Goal: Use online tool/utility: Utilize a website feature to perform a specific function

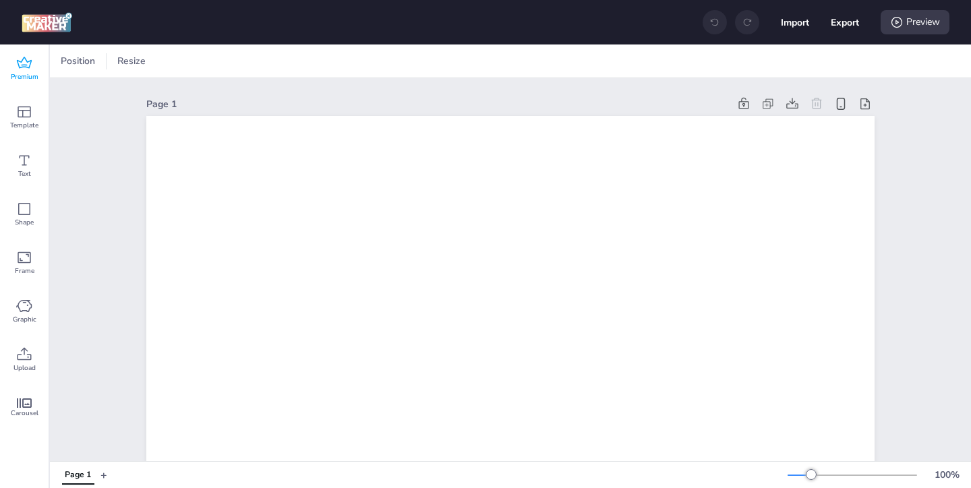
click at [26, 65] on icon at bounding box center [24, 63] width 16 height 16
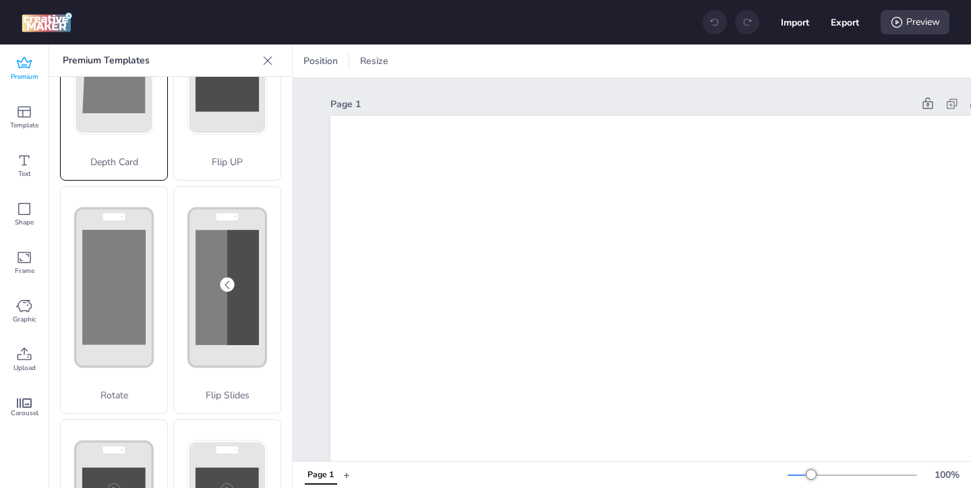
scroll to position [537, 0]
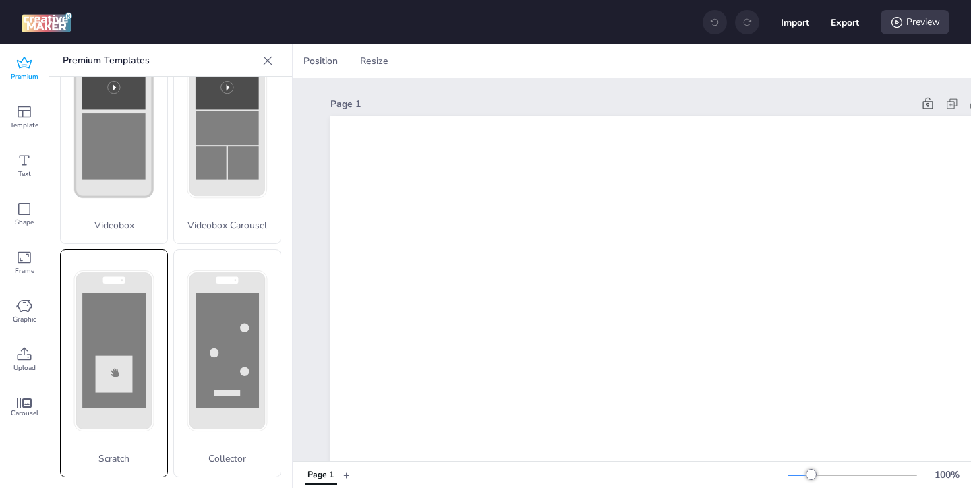
click at [102, 433] on div "Scratch" at bounding box center [114, 363] width 108 height 228
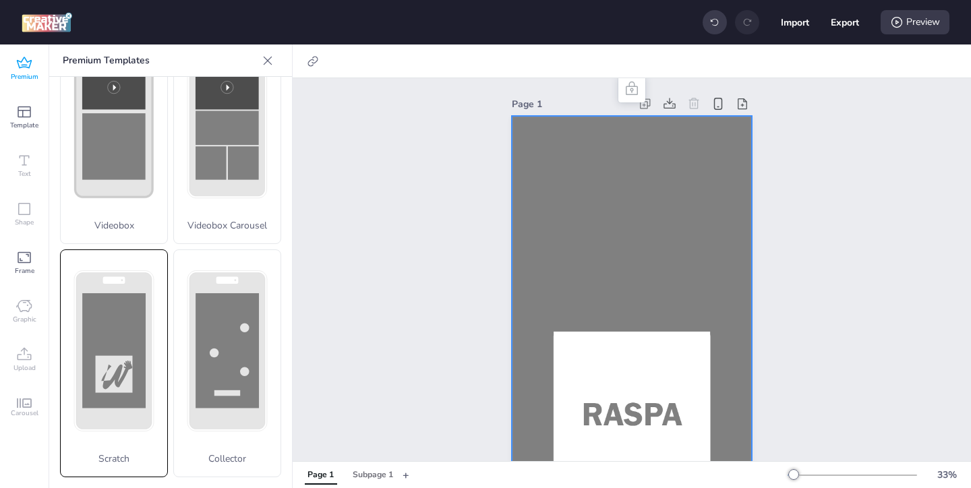
click at [0, 0] on rect at bounding box center [0, 0] width 0 height 0
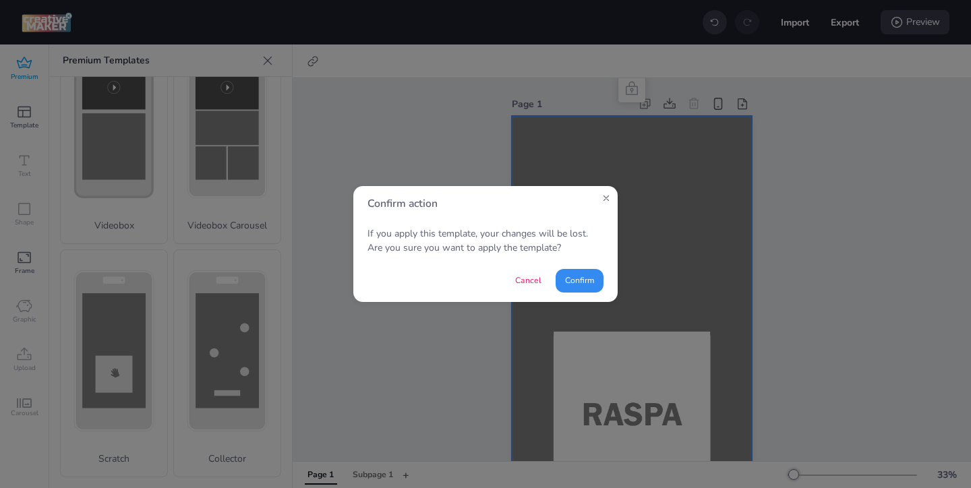
click at [590, 285] on button "Confirm" at bounding box center [579, 281] width 48 height 24
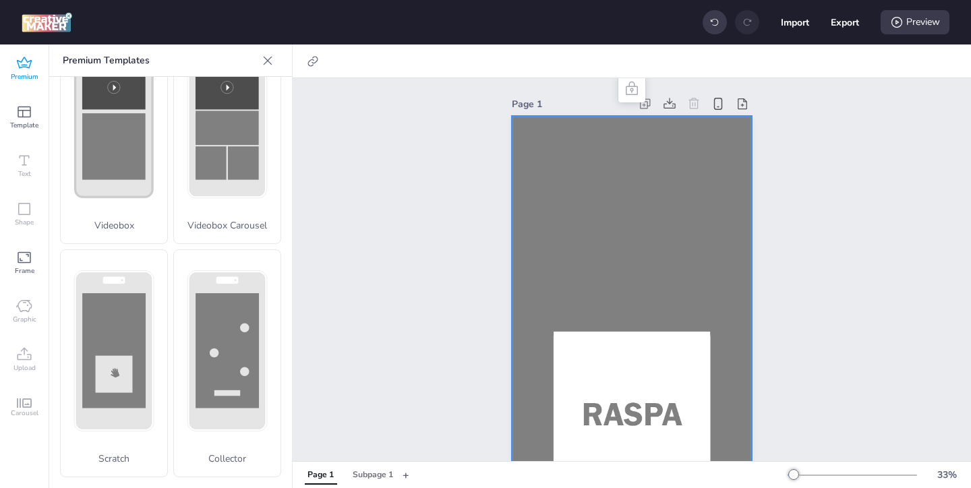
click at [530, 173] on div at bounding box center [632, 329] width 240 height 427
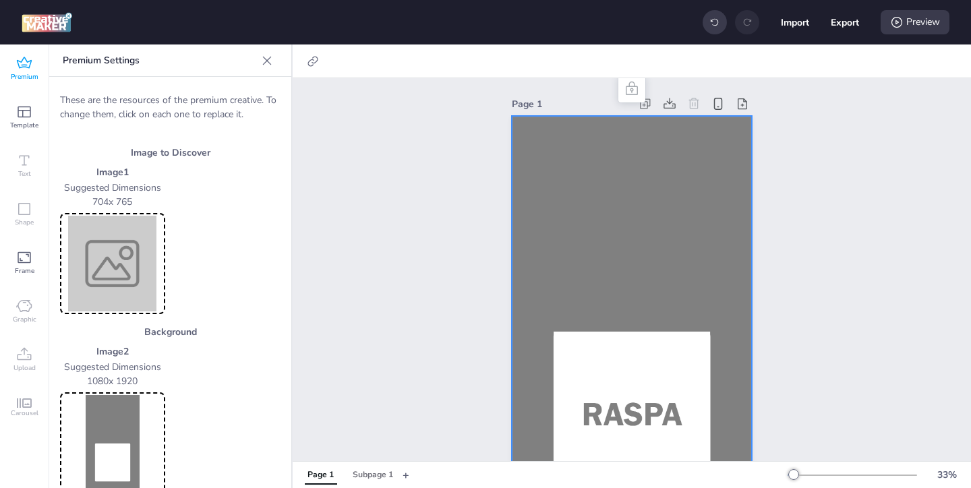
click at [104, 263] on img at bounding box center [113, 264] width 100 height 96
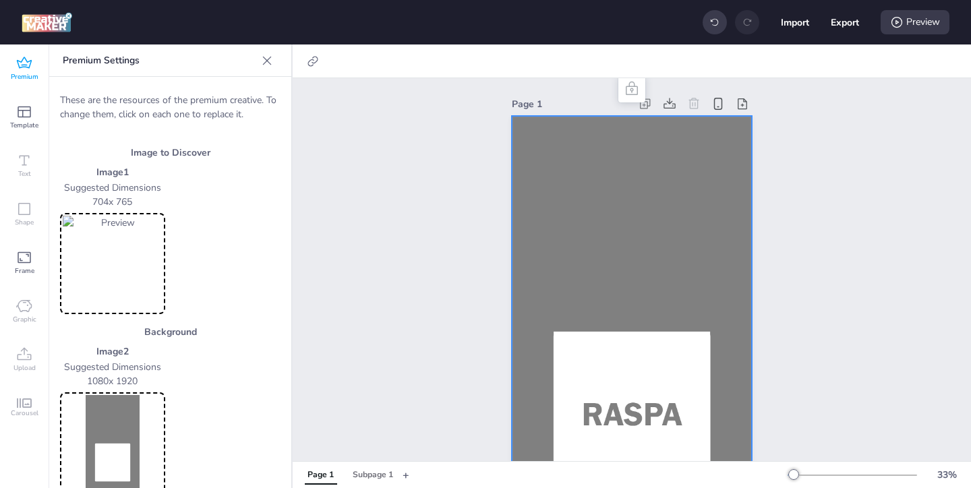
click at [129, 430] on img at bounding box center [113, 443] width 100 height 96
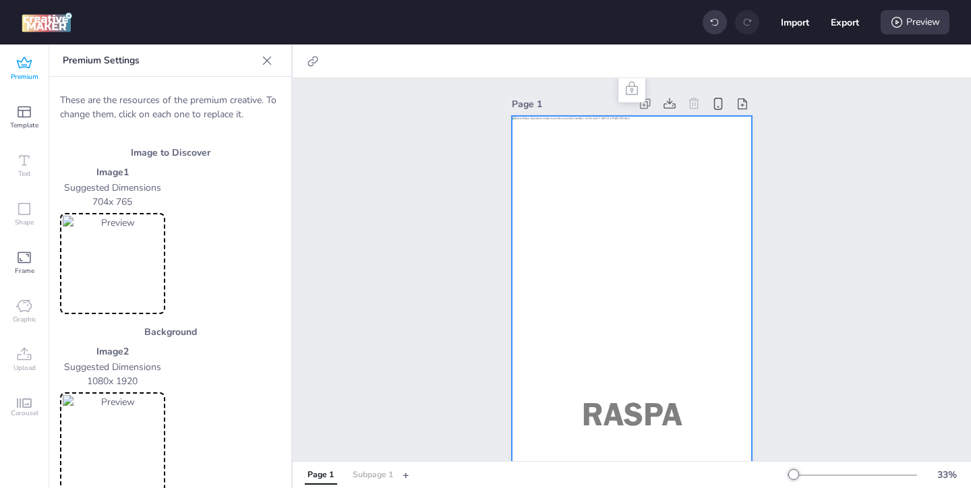
click at [369, 475] on div "Subpage 1" at bounding box center [372, 475] width 40 height 12
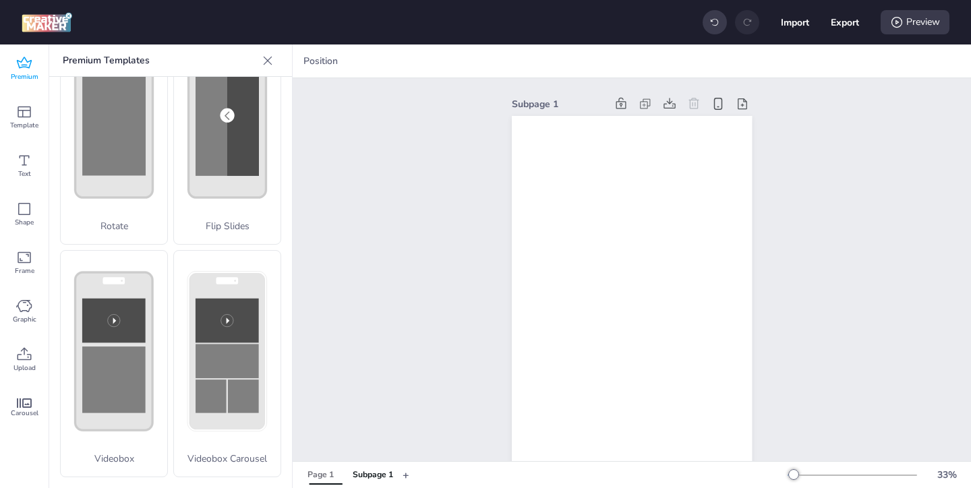
scroll to position [304, 0]
click at [30, 69] on icon at bounding box center [24, 63] width 16 height 16
click at [27, 351] on icon at bounding box center [24, 354] width 16 height 16
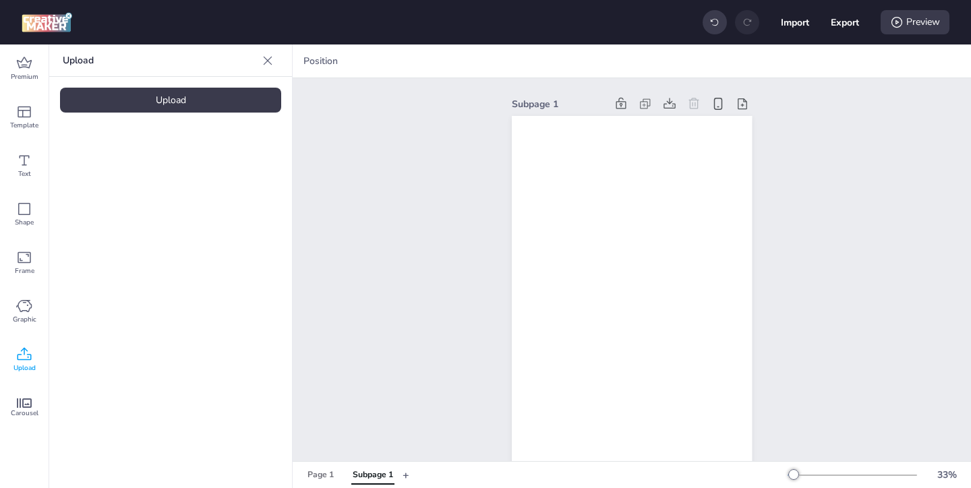
click at [189, 107] on div "Upload" at bounding box center [170, 100] width 221 height 25
click at [897, 26] on icon at bounding box center [896, 22] width 13 height 13
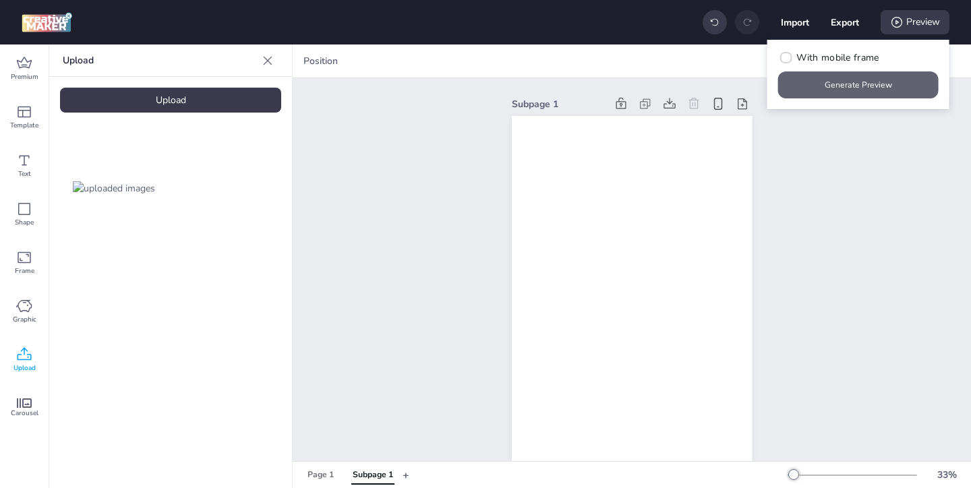
click at [849, 86] on button "Generate Preview" at bounding box center [858, 84] width 160 height 27
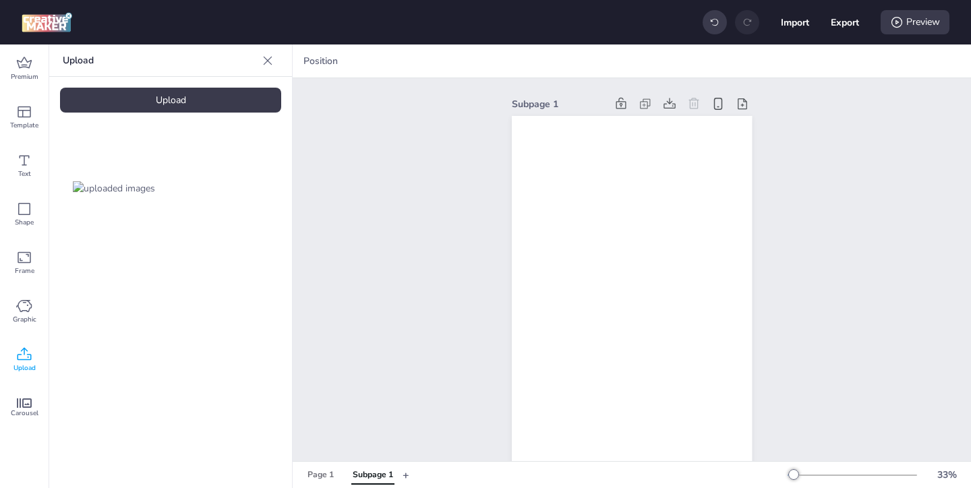
click at [133, 181] on img at bounding box center [114, 188] width 82 height 14
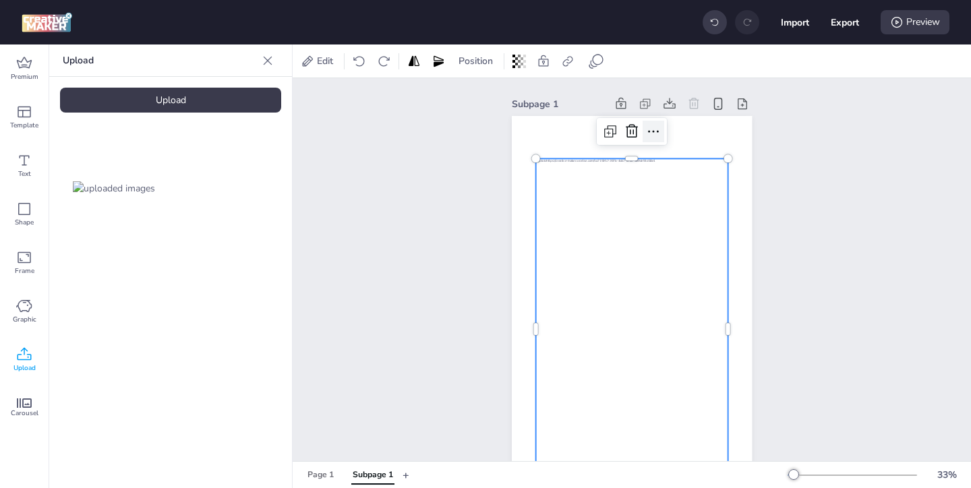
click at [651, 135] on icon at bounding box center [653, 131] width 16 height 16
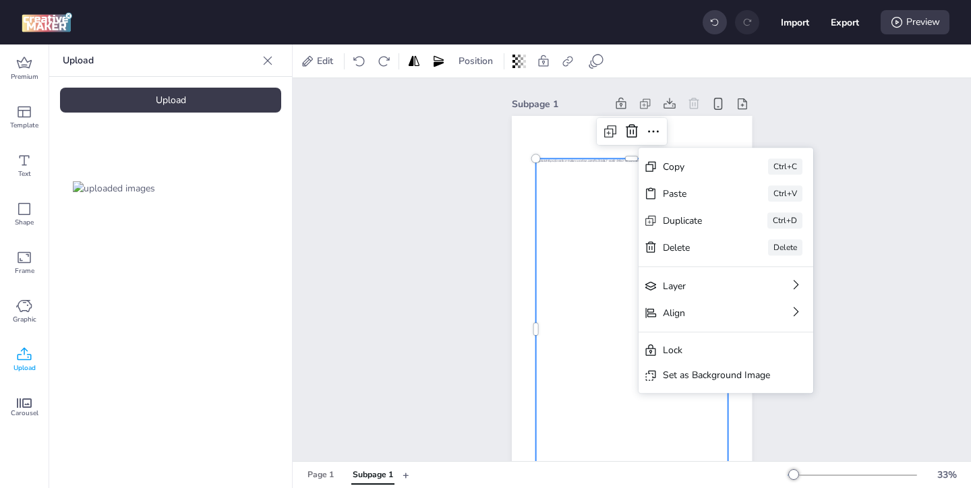
click at [677, 372] on div "Set as Background Image" at bounding box center [716, 375] width 107 height 14
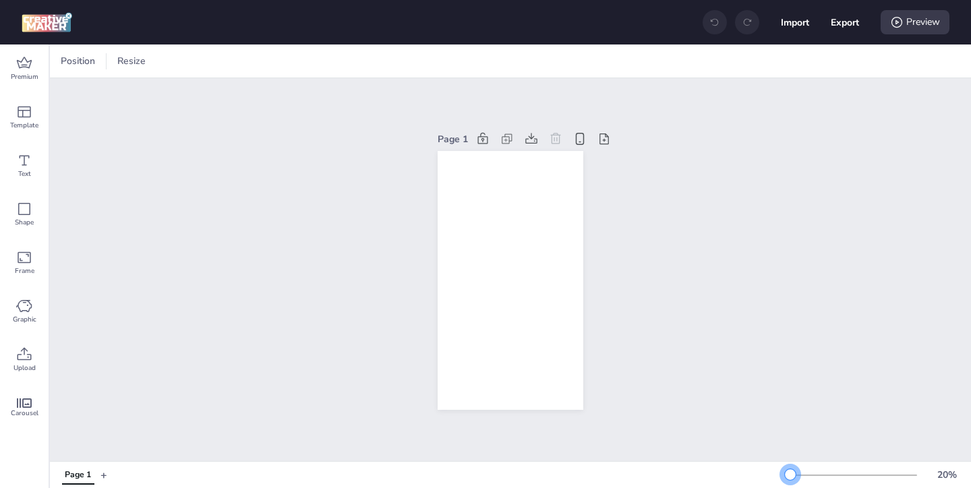
drag, startPoint x: 809, startPoint y: 475, endPoint x: 791, endPoint y: 479, distance: 19.2
click at [791, 479] on div at bounding box center [790, 474] width 11 height 11
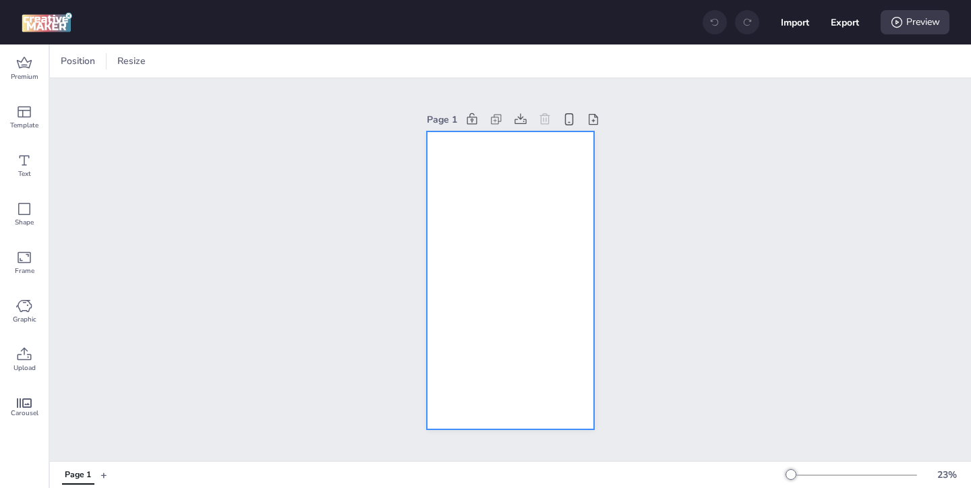
click at [559, 332] on div at bounding box center [510, 280] width 167 height 298
click at [21, 68] on icon at bounding box center [24, 63] width 16 height 16
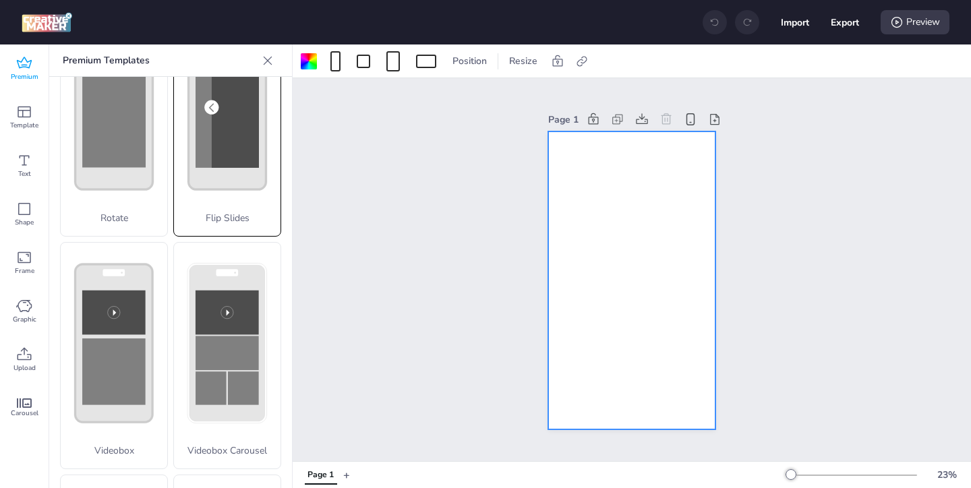
scroll to position [322, 0]
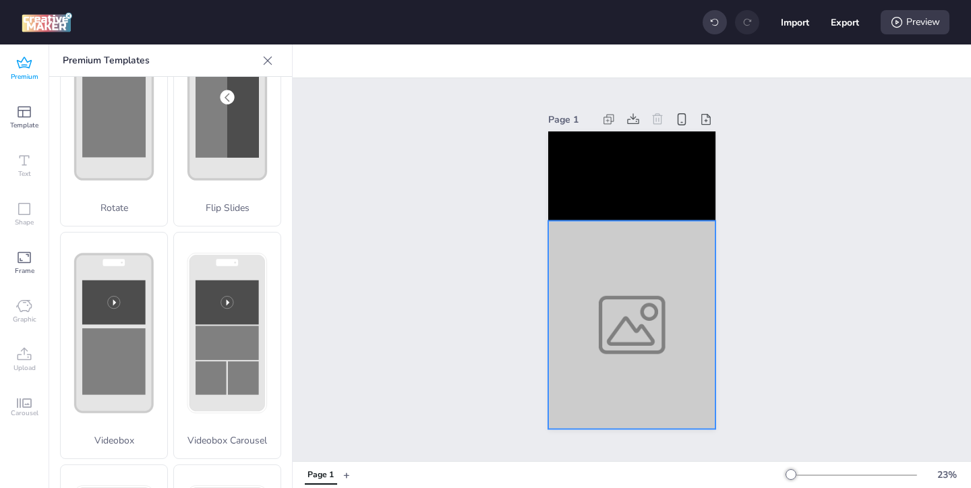
click at [626, 346] on div at bounding box center [631, 325] width 167 height 208
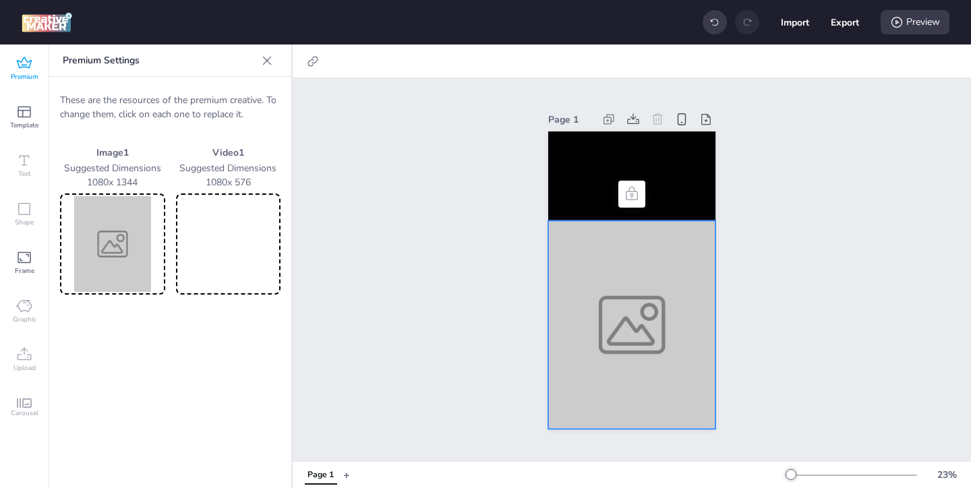
click at [140, 247] on img at bounding box center [113, 244] width 100 height 96
click at [584, 259] on div at bounding box center [631, 325] width 167 height 208
click at [117, 270] on img at bounding box center [113, 244] width 100 height 96
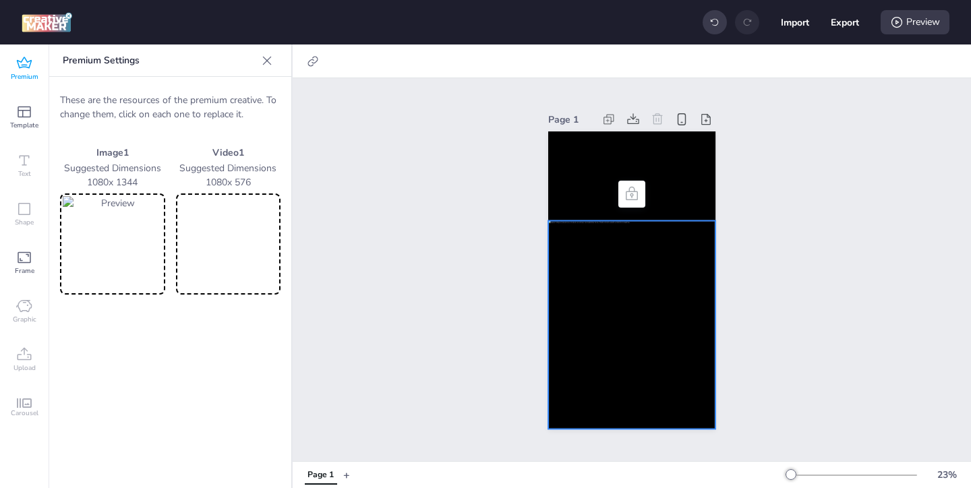
click at [139, 243] on img at bounding box center [113, 244] width 100 height 96
click at [86, 233] on img at bounding box center [113, 244] width 100 height 96
click at [251, 257] on video at bounding box center [229, 244] width 100 height 96
click at [254, 257] on video at bounding box center [229, 244] width 100 height 96
click at [138, 255] on img at bounding box center [113, 244] width 100 height 96
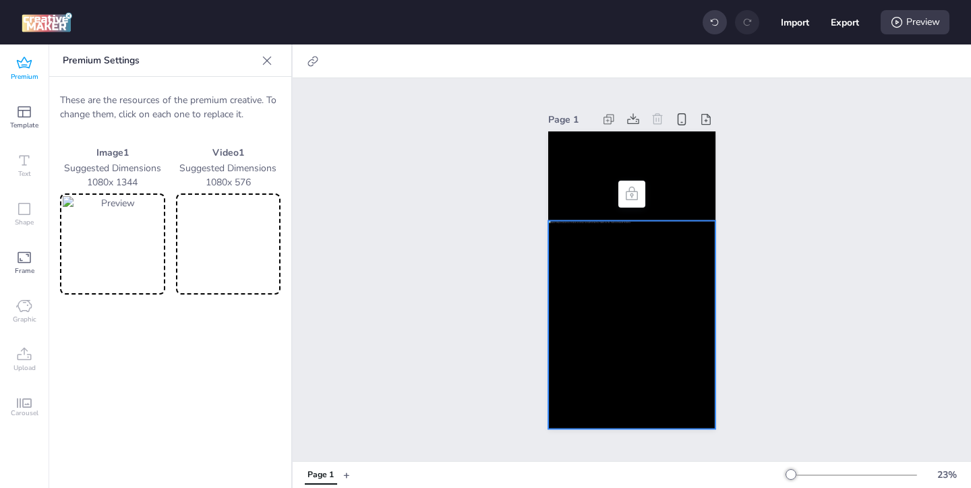
click at [140, 272] on img at bounding box center [113, 244] width 100 height 96
click at [140, 243] on img at bounding box center [113, 244] width 100 height 96
click at [127, 253] on img at bounding box center [113, 244] width 100 height 96
click at [590, 183] on video at bounding box center [631, 175] width 167 height 89
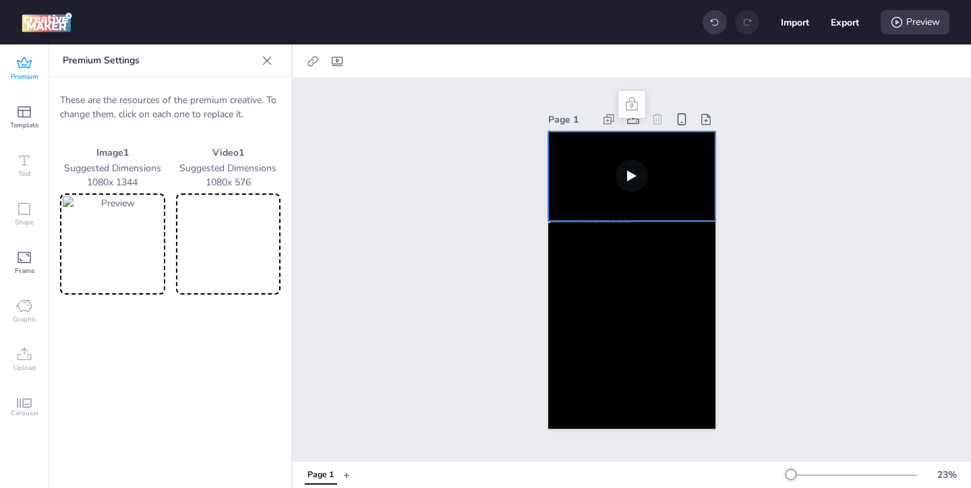
click at [251, 260] on video at bounding box center [229, 244] width 100 height 96
click at [336, 58] on icon at bounding box center [336, 61] width 13 height 13
select select "contain"
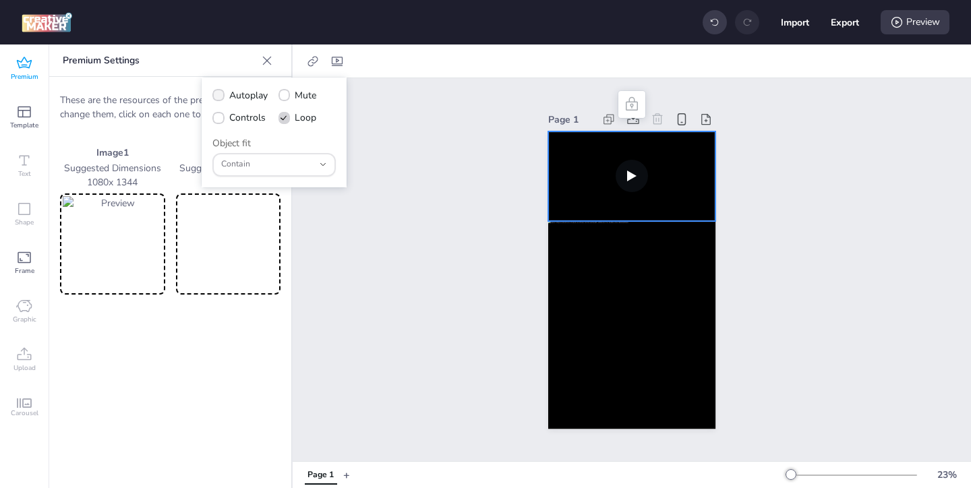
click at [230, 96] on span "Autoplay" at bounding box center [248, 95] width 38 height 14
click at [220, 96] on input "Autoplay" at bounding box center [216, 100] width 9 height 9
checkbox input "true"
click at [222, 119] on span at bounding box center [217, 117] width 11 height 11
click at [220, 119] on input "Controls" at bounding box center [216, 123] width 9 height 9
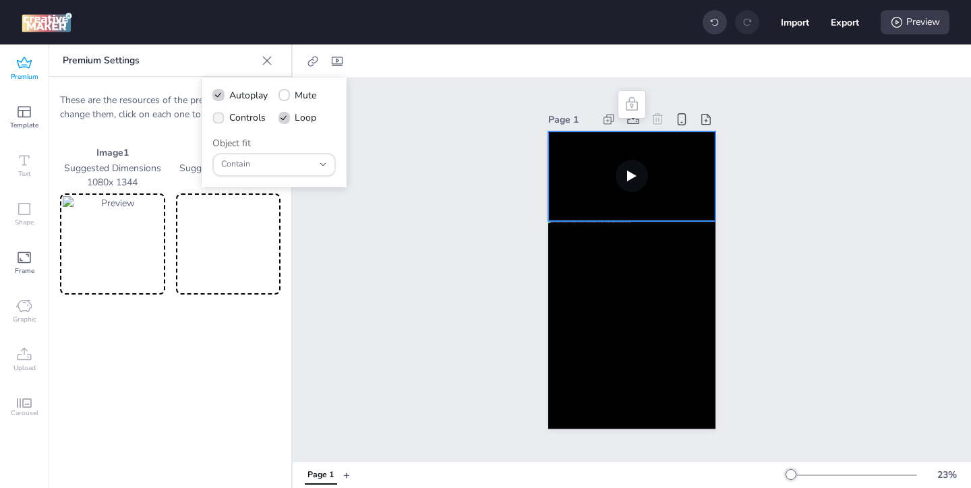
checkbox input "true"
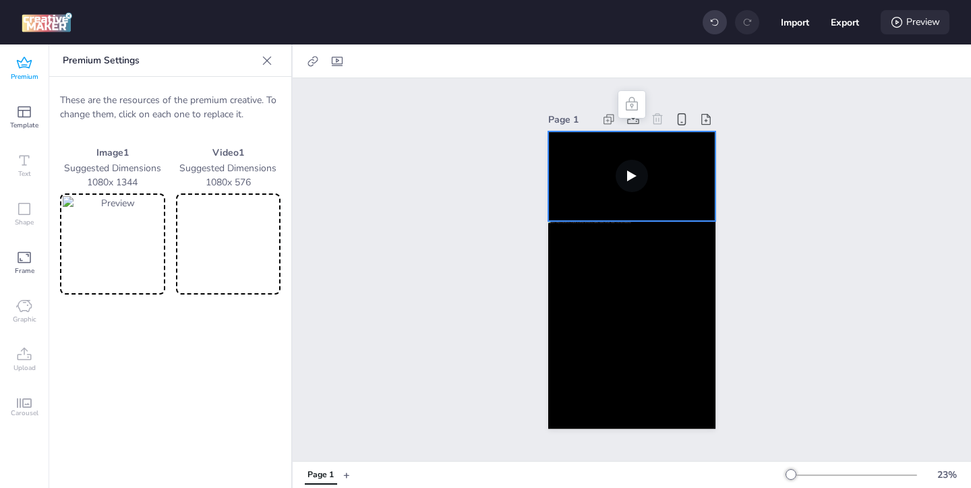
click at [900, 26] on icon at bounding box center [896, 22] width 13 height 13
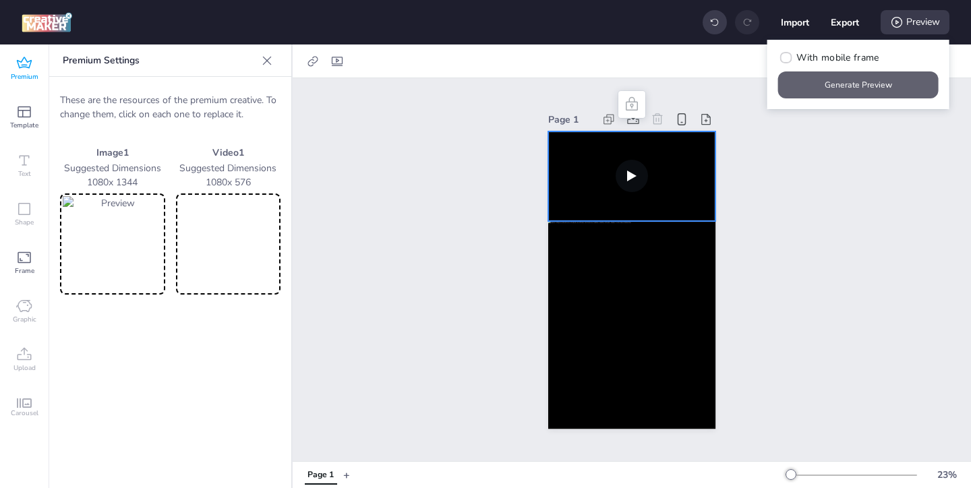
click at [873, 78] on button "Generate Preview" at bounding box center [858, 84] width 160 height 27
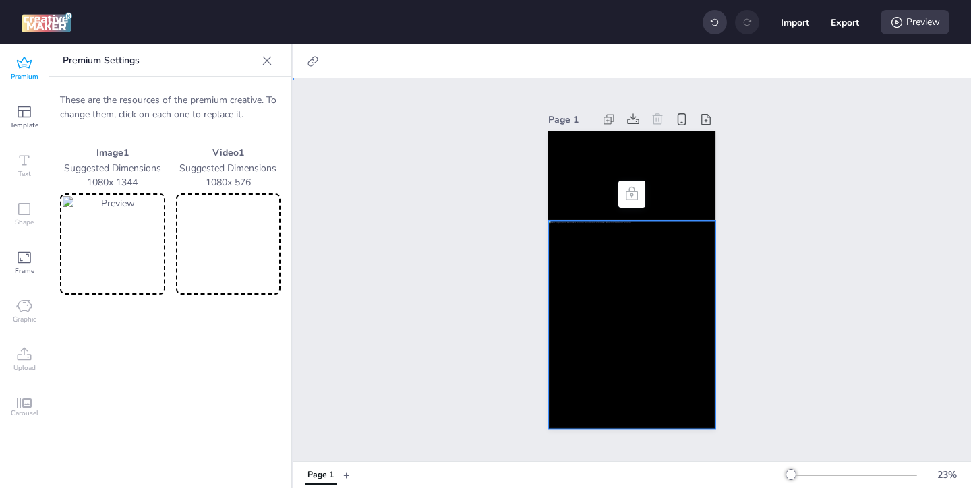
click at [582, 250] on div at bounding box center [631, 325] width 167 height 208
click at [132, 244] on img at bounding box center [113, 244] width 100 height 96
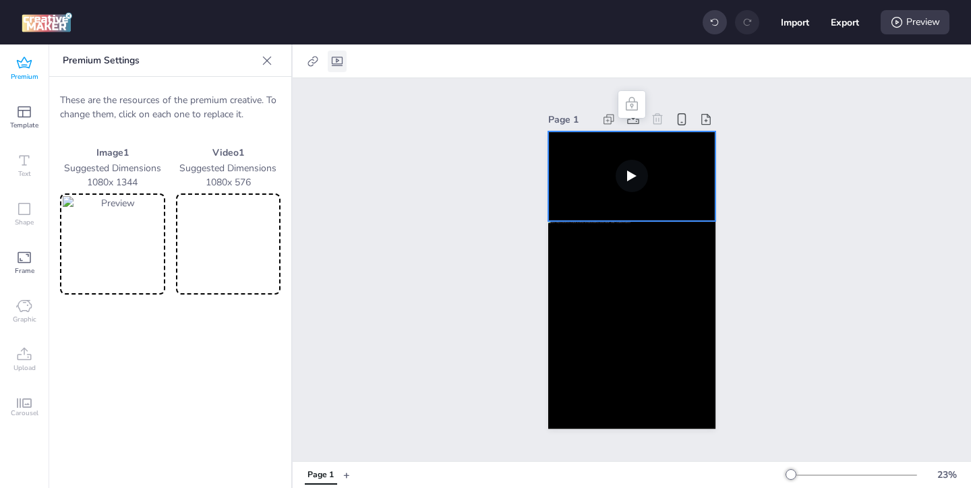
click at [338, 63] on icon at bounding box center [336, 61] width 13 height 13
select select "contain"
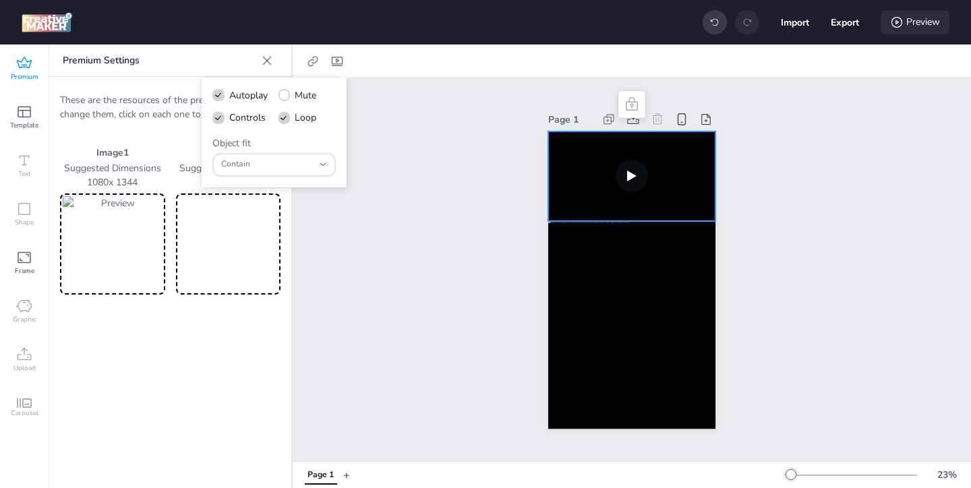
click at [925, 27] on div "Preview" at bounding box center [914, 22] width 69 height 24
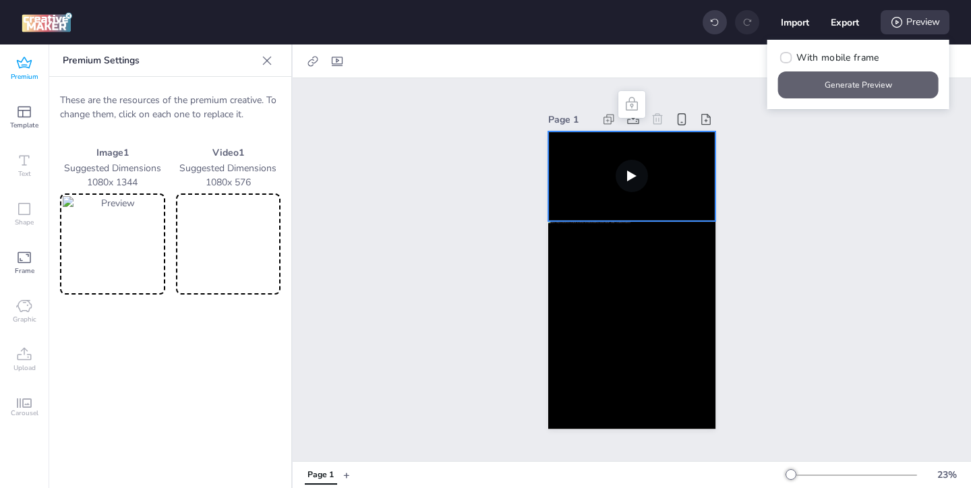
click at [882, 85] on button "Generate Preview" at bounding box center [858, 84] width 160 height 27
